Goal: Information Seeking & Learning: Learn about a topic

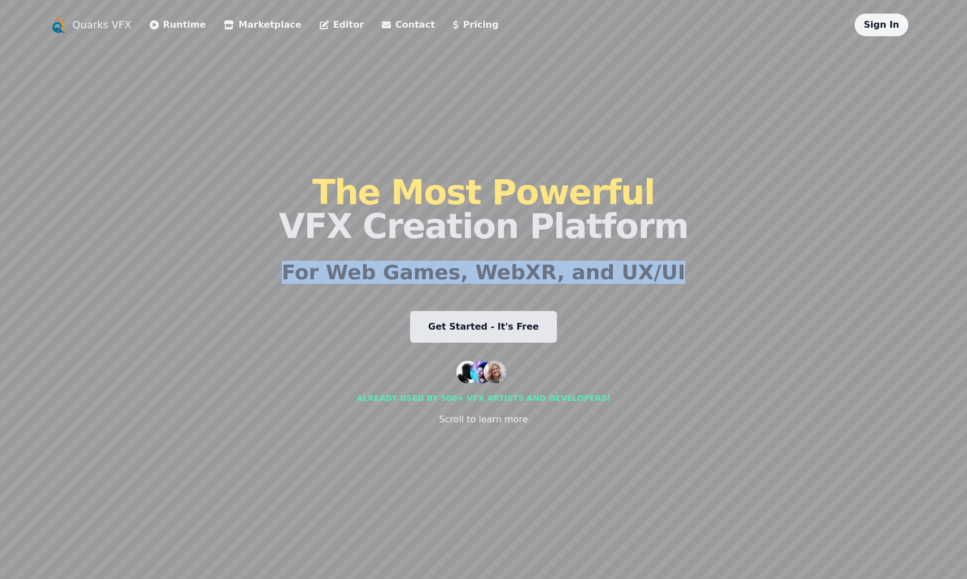
drag, startPoint x: 368, startPoint y: 246, endPoint x: 375, endPoint y: 302, distance: 55.8
click at [375, 302] on div "The Most Powerful VFX Creation Platform For Web Games, WebXR, and UX/UI Get Sta…" at bounding box center [484, 300] width 410 height 529
click at [136, 305] on div "Quarks VFX Runtime Marketplace Editor Contact Pricing Sign In The Most Powerful…" at bounding box center [484, 289] width 868 height 551
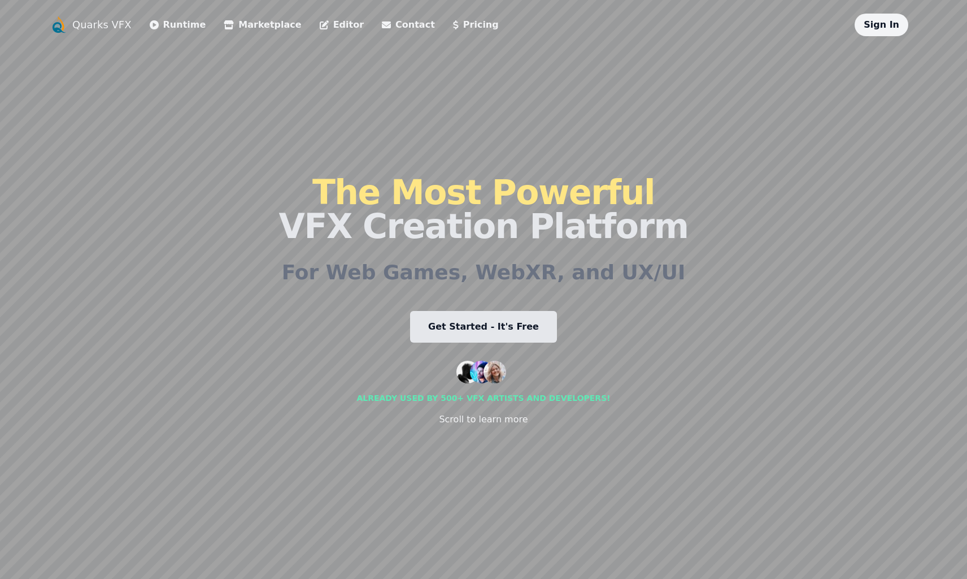
click at [169, 31] on link "Runtime" at bounding box center [178, 25] width 56 height 14
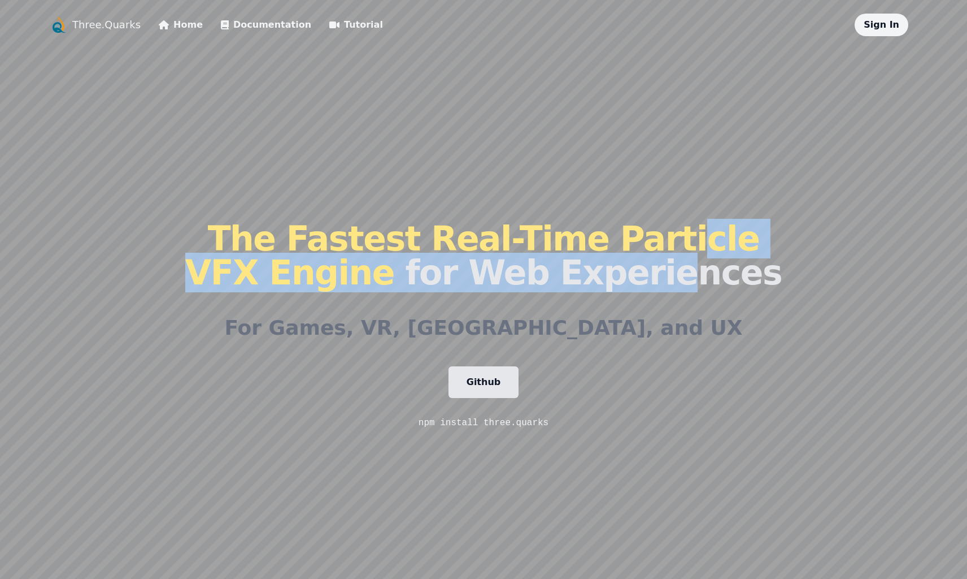
drag, startPoint x: 651, startPoint y: 256, endPoint x: 658, endPoint y: 233, distance: 24.0
click at [657, 224] on h1 "The Fastest Real-Time Particle VFX Engine for Web Experiences" at bounding box center [483, 255] width 597 height 68
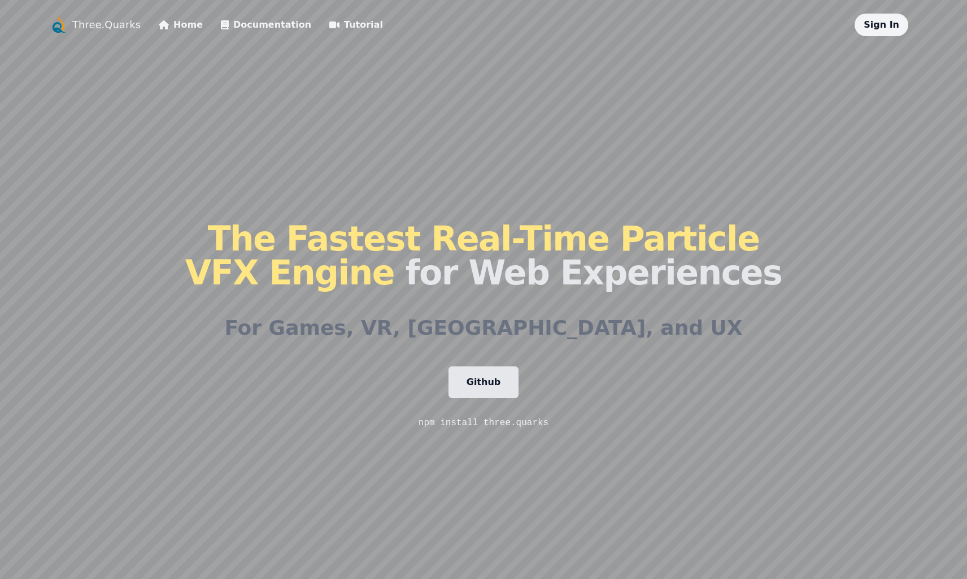
click at [680, 289] on h1 "The Fastest Real-Time Particle VFX Engine for Web Experiences" at bounding box center [483, 255] width 597 height 68
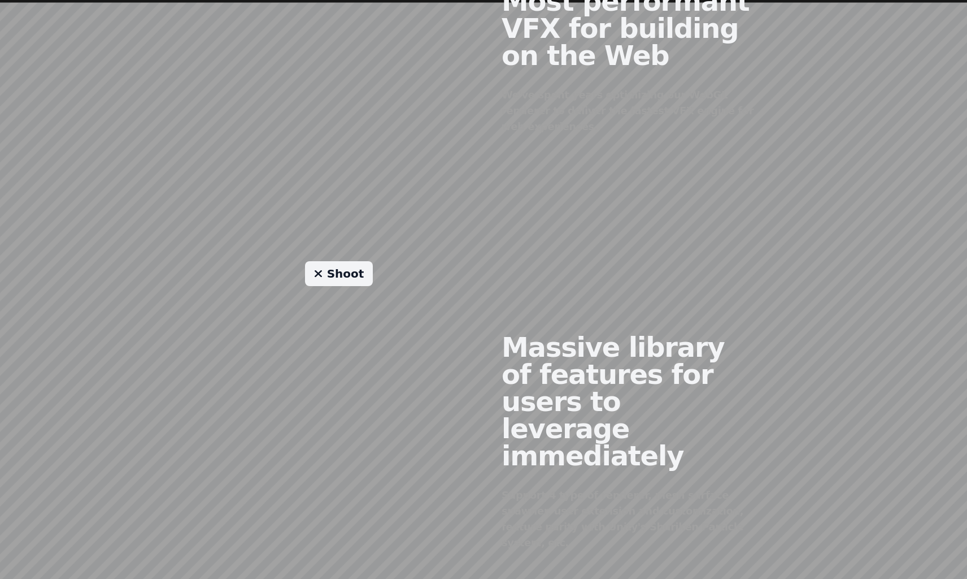
scroll to position [782, 0]
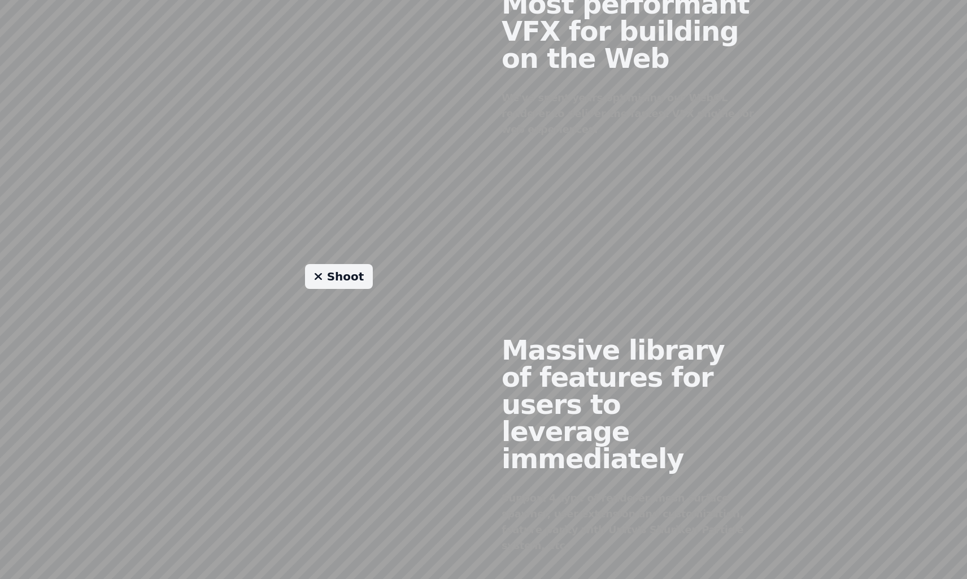
click at [355, 264] on link "Shoot" at bounding box center [339, 276] width 68 height 25
click at [356, 264] on link "Shoot" at bounding box center [339, 276] width 68 height 25
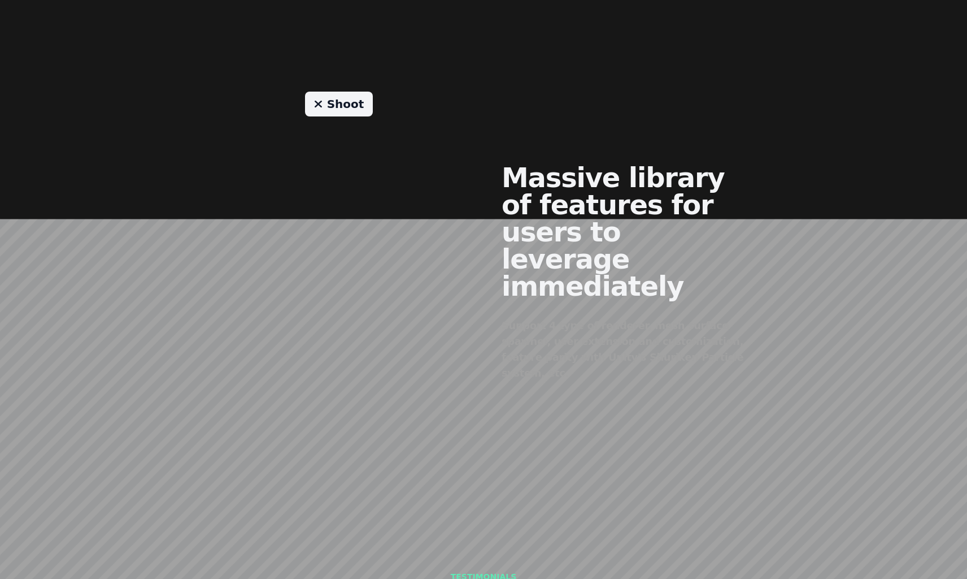
scroll to position [954, 0]
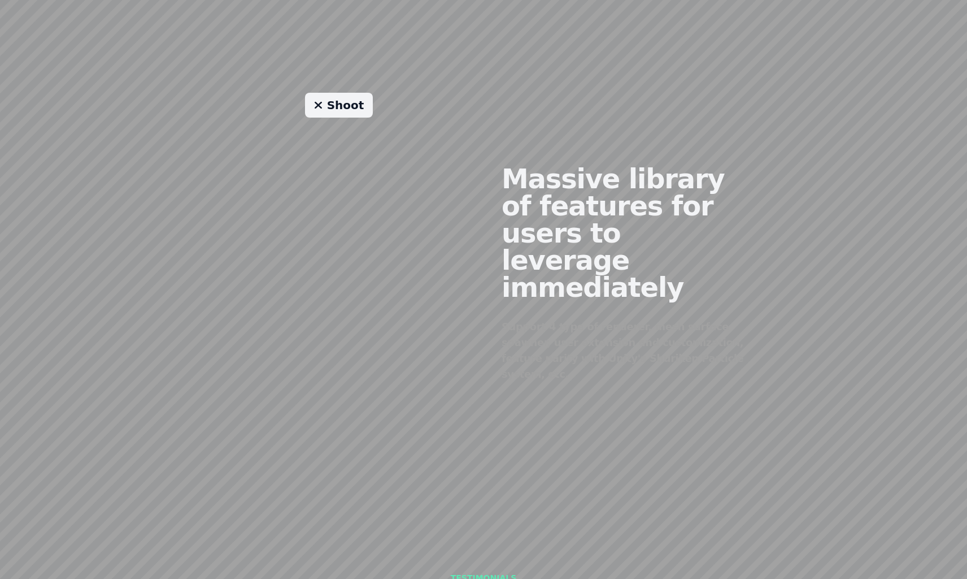
click at [339, 93] on link "Shoot" at bounding box center [339, 105] width 68 height 25
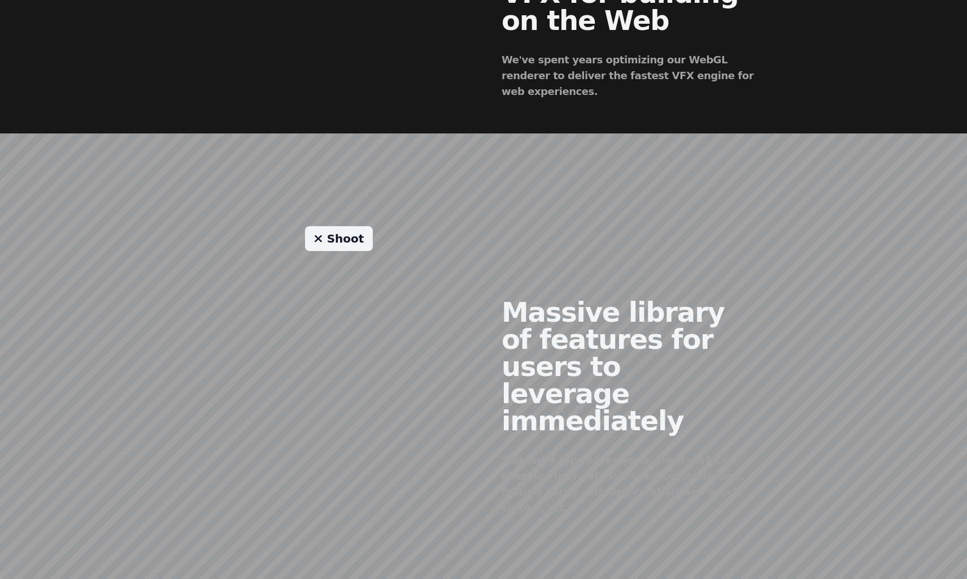
scroll to position [787, 0]
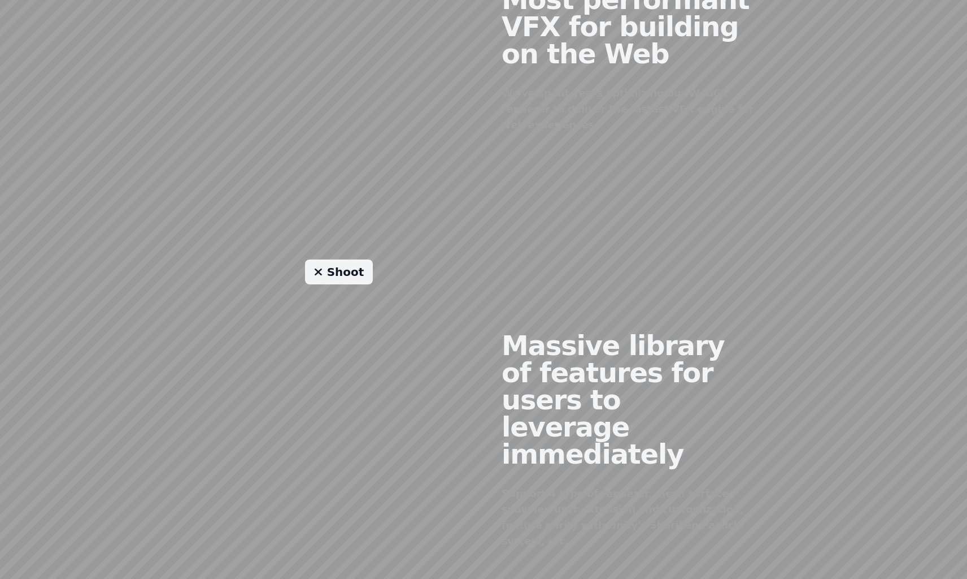
click at [354, 264] on link "Shoot" at bounding box center [339, 271] width 68 height 25
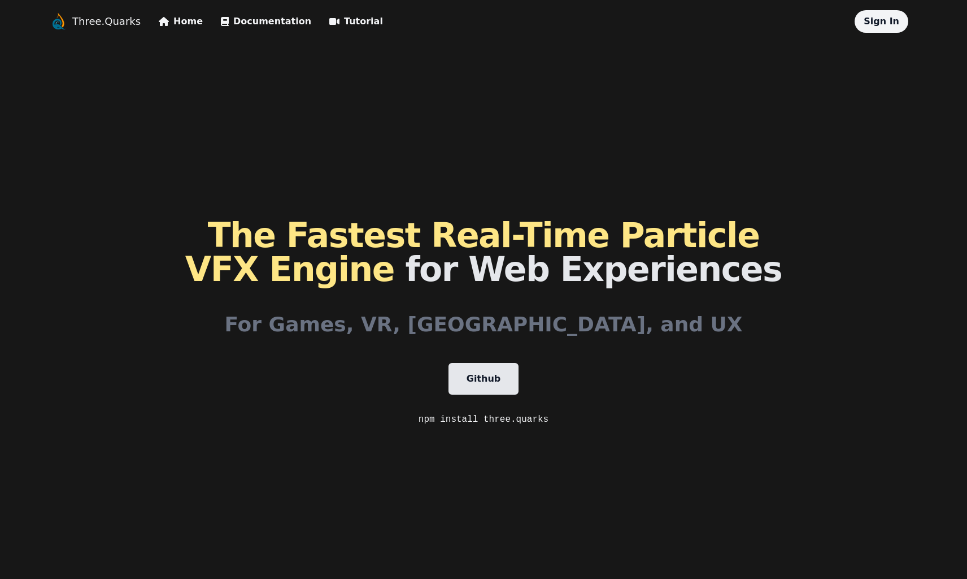
scroll to position [0, 0]
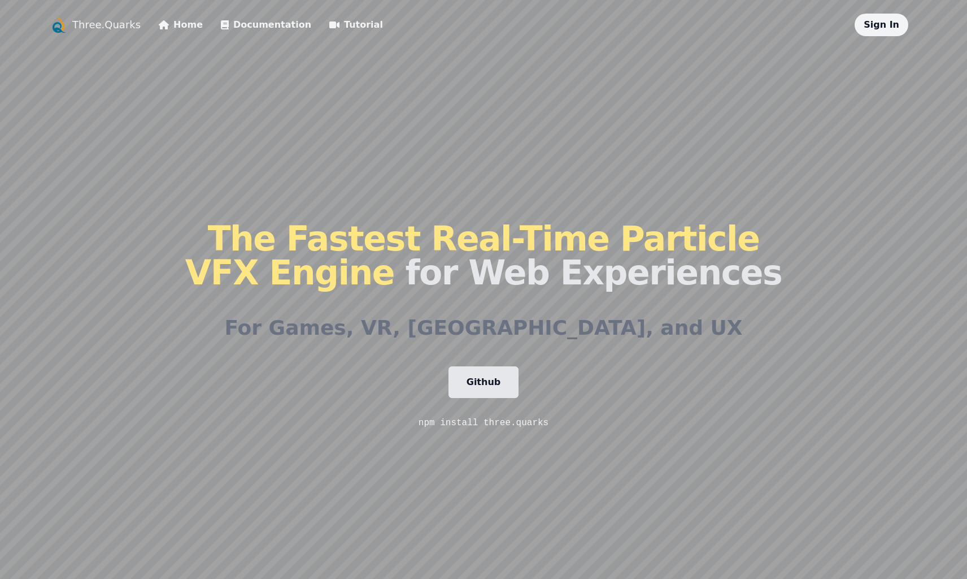
click at [215, 92] on div "Three.Quarks Home Documentation Tutorial Sign In The Fastest Real-Time Particle…" at bounding box center [484, 314] width 868 height 601
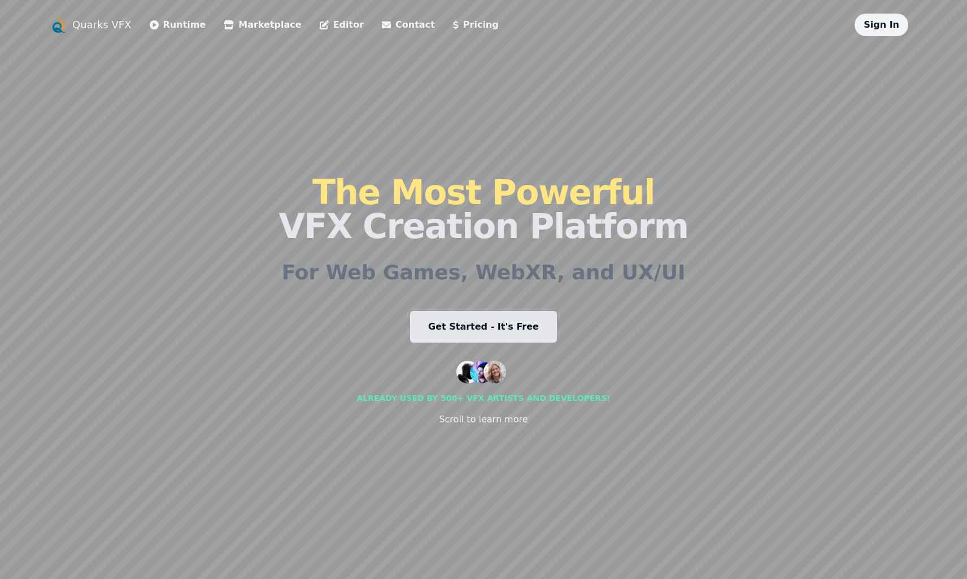
click at [320, 25] on link "Editor" at bounding box center [342, 25] width 44 height 14
click at [236, 31] on link "Marketplace" at bounding box center [262, 25] width 77 height 14
click at [453, 27] on link "Pricing" at bounding box center [476, 25] width 46 height 14
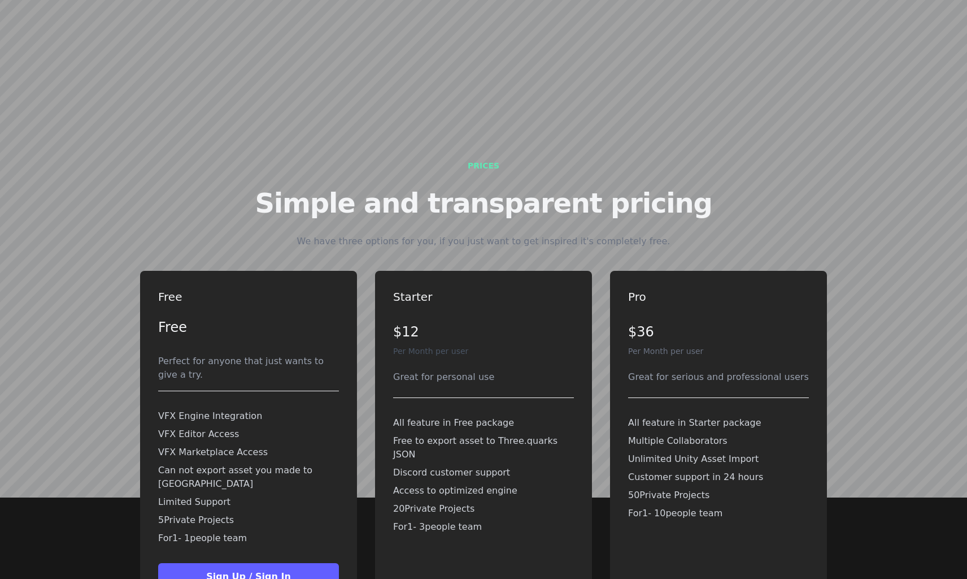
scroll to position [2548, 0]
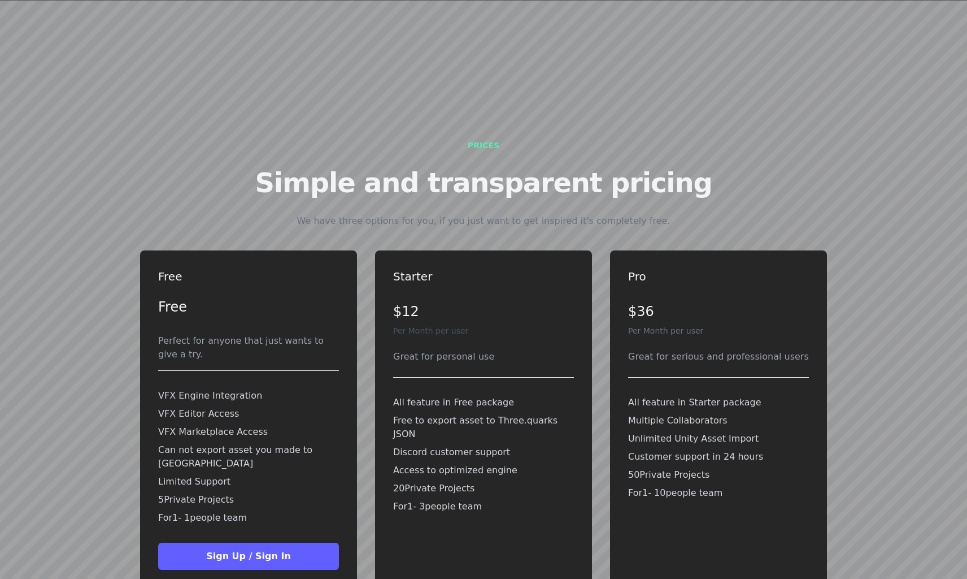
click at [501, 463] on p "Access to optimized engine" at bounding box center [483, 470] width 181 height 14
